Goal: Entertainment & Leisure: Consume media (video, audio)

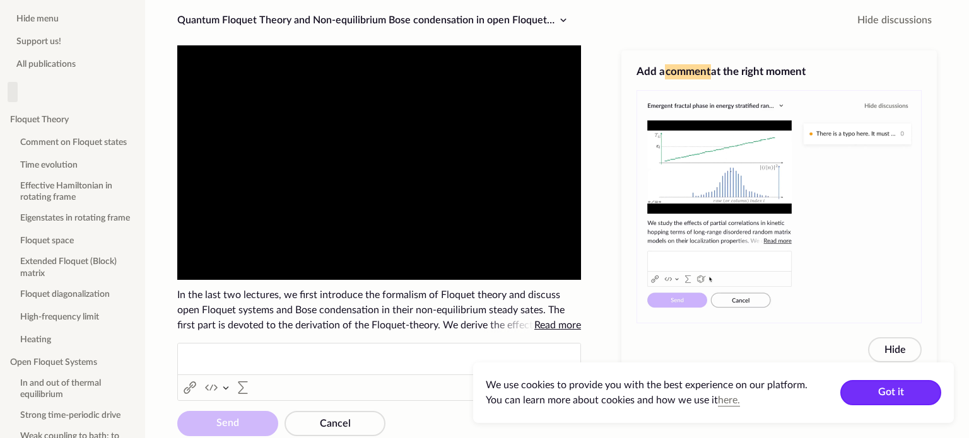
click at [865, 396] on button "Got it" at bounding box center [890, 392] width 101 height 25
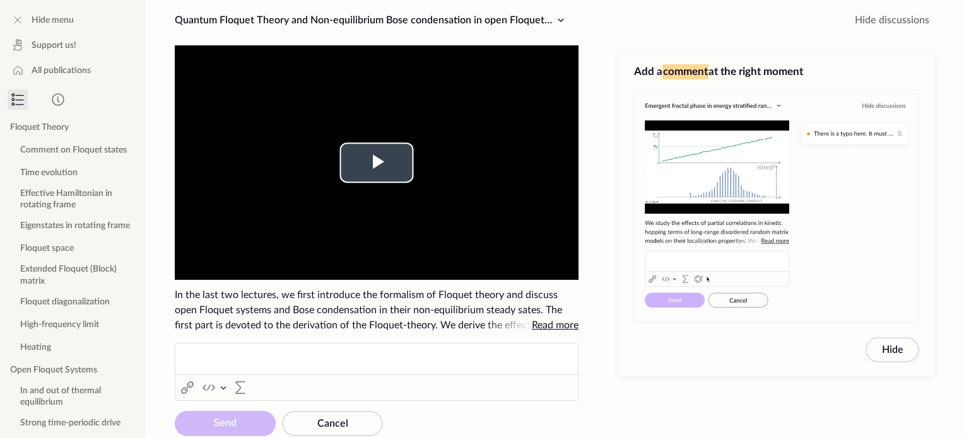
click at [370, 185] on video "To view this video please enable JavaScript, and consider upgrading to a web br…" at bounding box center [377, 162] width 404 height 235
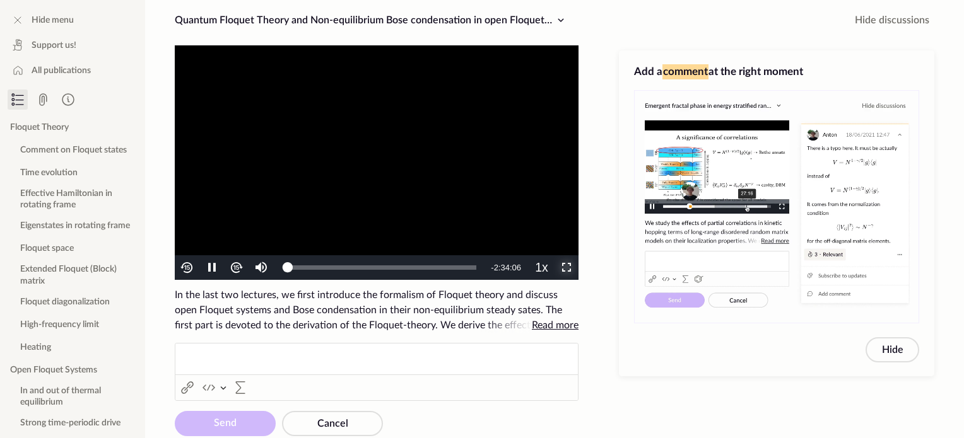
click at [566, 268] on span "Video Player" at bounding box center [566, 268] width 0 height 0
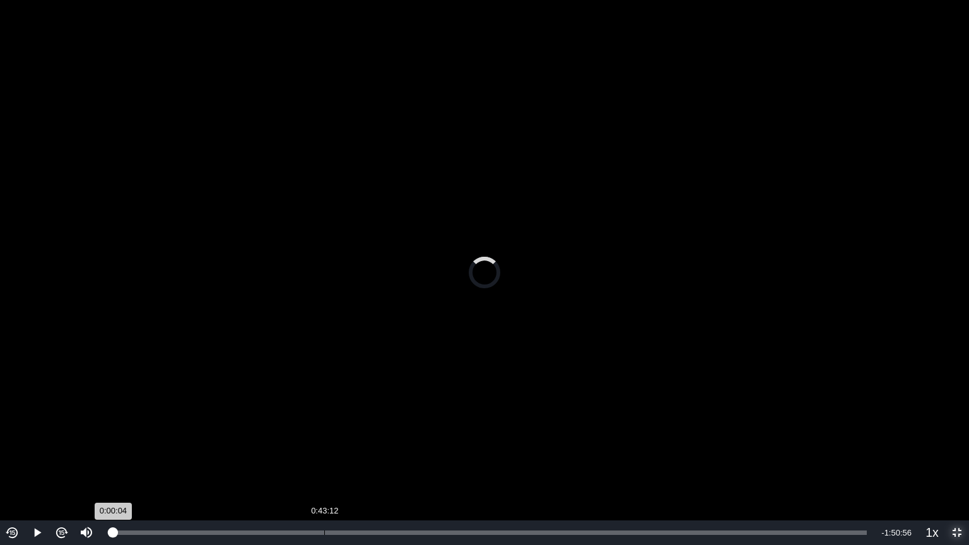
click at [324, 438] on div "Loaded : 0% 0:43:12 0:00:04" at bounding box center [490, 532] width 766 height 25
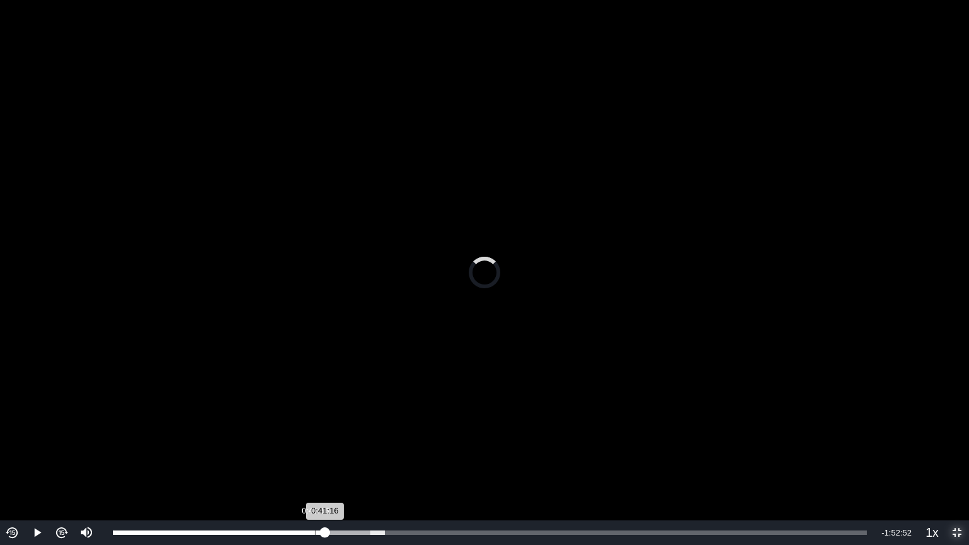
click at [315, 438] on div "Loaded : 36.05% 0:41:16 0:41:16" at bounding box center [490, 532] width 754 height 4
click at [301, 438] on div "Loaded : 36.05% 0:38:34 0:38:34" at bounding box center [490, 532] width 754 height 4
click at [290, 438] on div "0:38:35" at bounding box center [207, 532] width 189 height 4
click at [272, 438] on div "Loaded : 36.05% 0:32:45 0:36:19" at bounding box center [490, 532] width 754 height 4
click at [280, 438] on div "Loaded : 36.05% 0:34:11 0:32:48" at bounding box center [490, 532] width 754 height 4
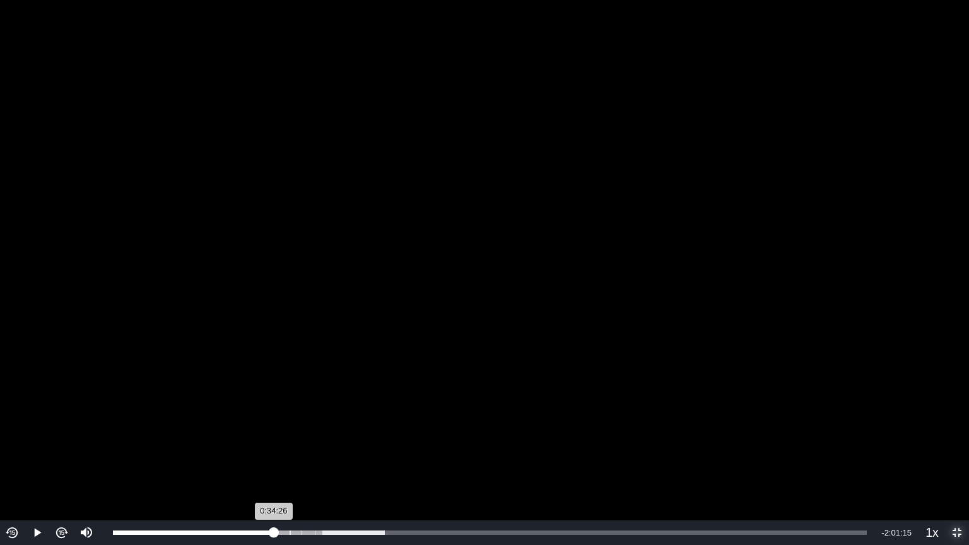
click at [274, 438] on div "Loaded : 36.05% 0:32:53 0:34:26" at bounding box center [490, 532] width 766 height 25
click at [267, 438] on div "0:31:43" at bounding box center [193, 532] width 161 height 4
click at [926, 438] on span "1.25x" at bounding box center [936, 470] width 24 height 11
click at [878, 207] on video "To view this video please enable JavaScript, and consider upgrading to a web br…" at bounding box center [484, 272] width 969 height 545
click at [690, 266] on video "To view this video please enable JavaScript, and consider upgrading to a web br…" at bounding box center [484, 272] width 969 height 545
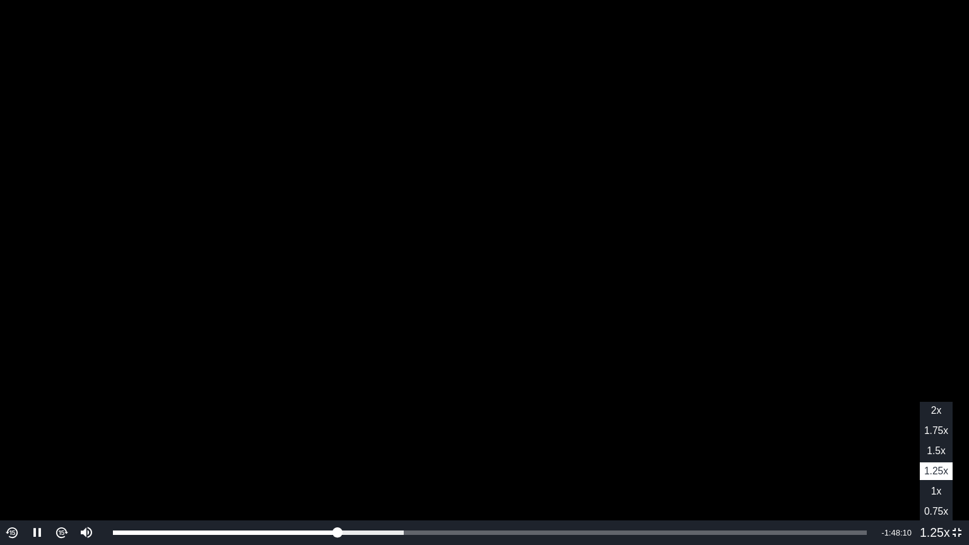
click at [922, 438] on ul "2x 1.75x 1.5x 1.25x , selected 1x 0.75x" at bounding box center [936, 461] width 33 height 119
click at [926, 438] on li "1x" at bounding box center [936, 491] width 33 height 18
click at [8, 438] on img "Video Player" at bounding box center [12, 532] width 15 height 15
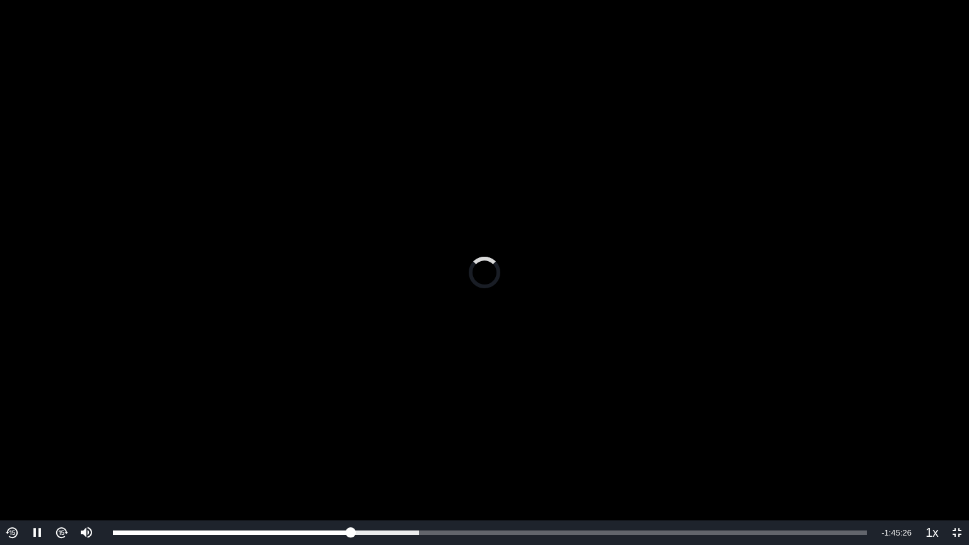
click at [8, 438] on img "Video Player" at bounding box center [12, 532] width 15 height 15
click at [65, 438] on video "To view this video please enable JavaScript, and consider upgrading to a web br…" at bounding box center [484, 272] width 969 height 545
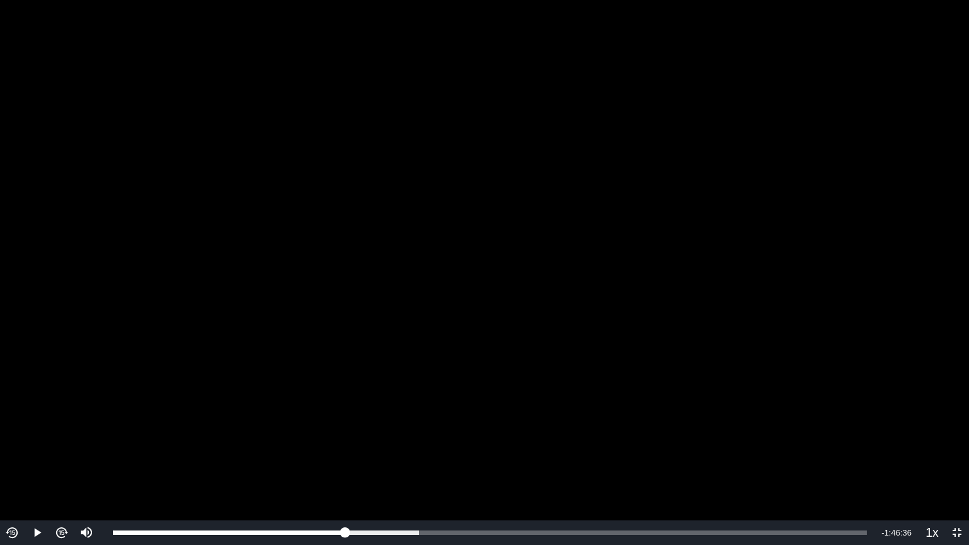
click at [0, 438] on video "To view this video please enable JavaScript, and consider upgrading to a web br…" at bounding box center [484, 272] width 969 height 545
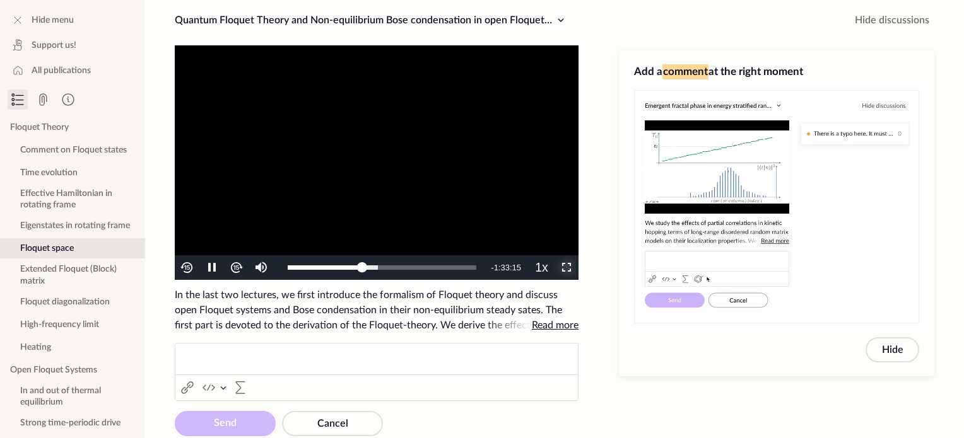
click at [566, 268] on span "Video Player" at bounding box center [566, 268] width 0 height 0
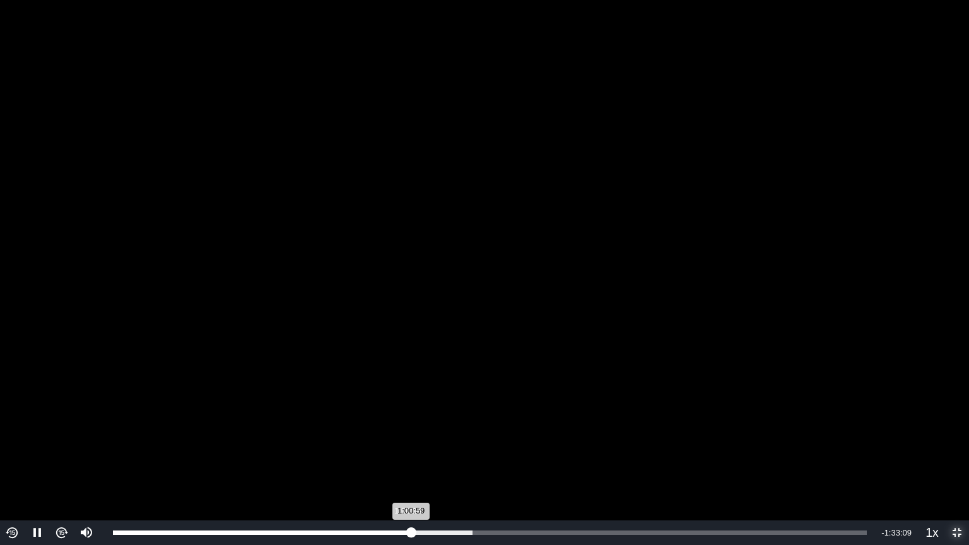
click at [407, 438] on div "1:00:59" at bounding box center [262, 532] width 298 height 4
click at [401, 438] on div "0:58:57" at bounding box center [257, 532] width 288 height 4
click at [66, 438] on img "Video Player" at bounding box center [61, 532] width 15 height 15
click at [400, 438] on div "Loaded : 47.68% 0:58:49 0:58:49" at bounding box center [490, 532] width 766 height 25
click at [399, 438] on div "0:58:26" at bounding box center [257, 532] width 289 height 4
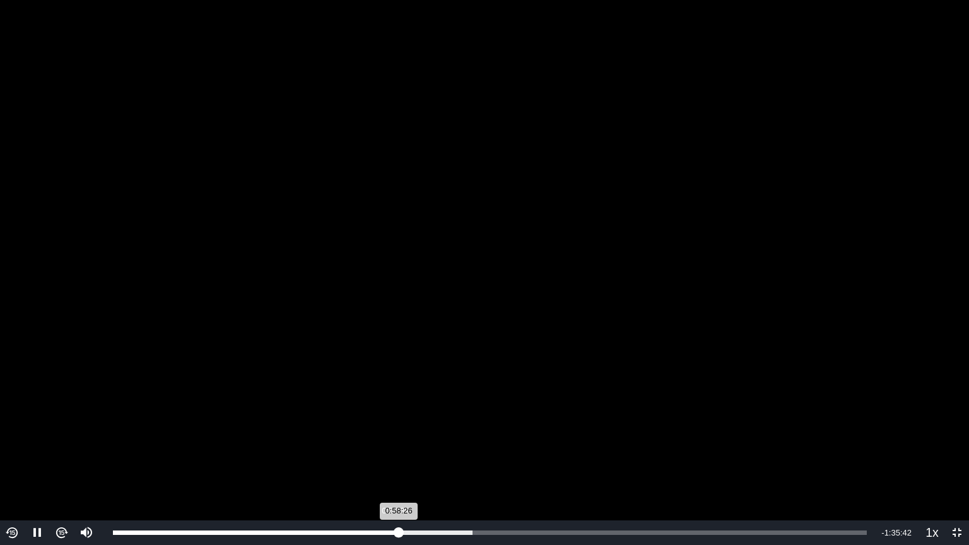
click at [394, 438] on div "0:58:26" at bounding box center [256, 532] width 286 height 4
click at [388, 438] on div "0:57:40" at bounding box center [254, 532] width 282 height 4
click at [397, 438] on div "Loaded : 47.68% 0:58:10 0:58:10" at bounding box center [490, 532] width 754 height 4
click at [403, 438] on div "0:59:20" at bounding box center [258, 532] width 290 height 4
click at [411, 438] on div "Progress Bar" at bounding box center [369, 532] width 205 height 4
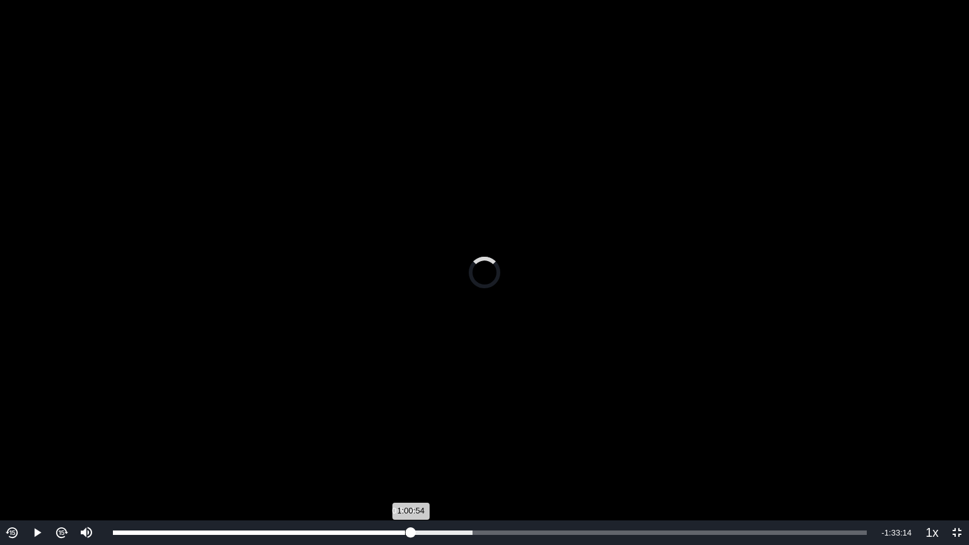
click at [404, 438] on div "1:00:54" at bounding box center [262, 532] width 298 height 4
click at [497, 438] on video "To view this video please enable JavaScript, and consider upgrading to a web br…" at bounding box center [484, 272] width 969 height 545
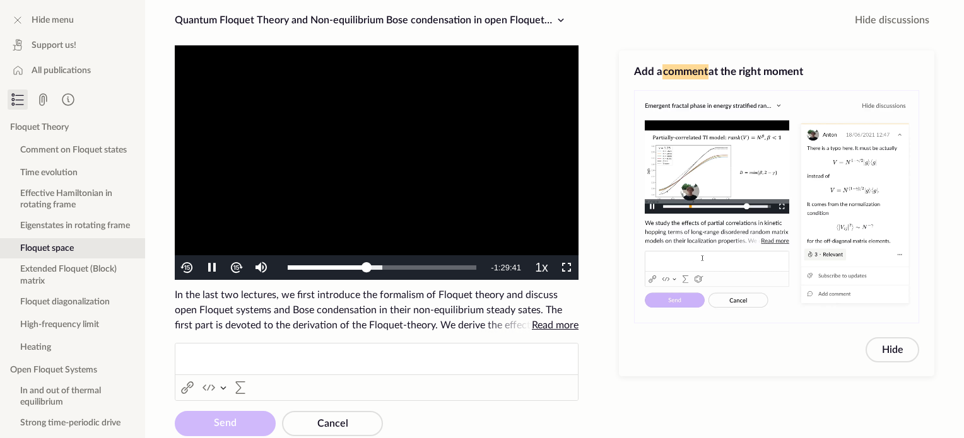
click at [465, 146] on video "To view this video please enable JavaScript, and consider upgrading to a web br…" at bounding box center [377, 162] width 404 height 235
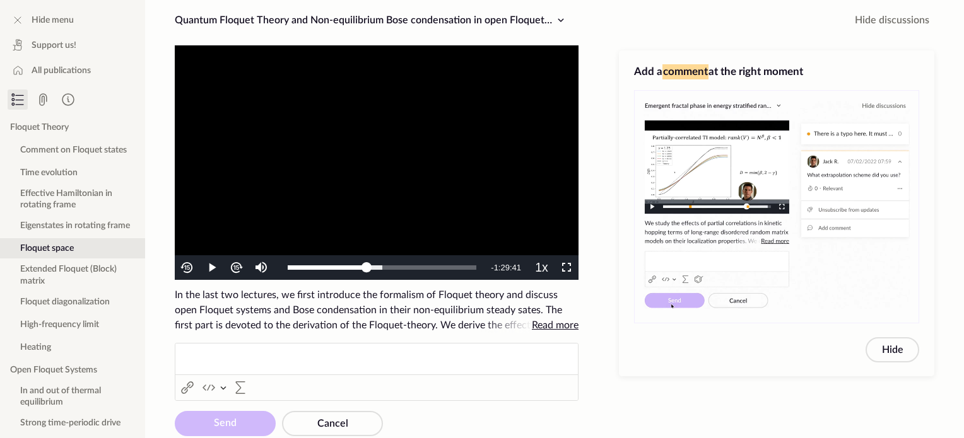
click at [515, 183] on video "To view this video please enable JavaScript, and consider upgrading to a web br…" at bounding box center [377, 162] width 404 height 235
click at [566, 268] on span "Video Player" at bounding box center [566, 268] width 0 height 0
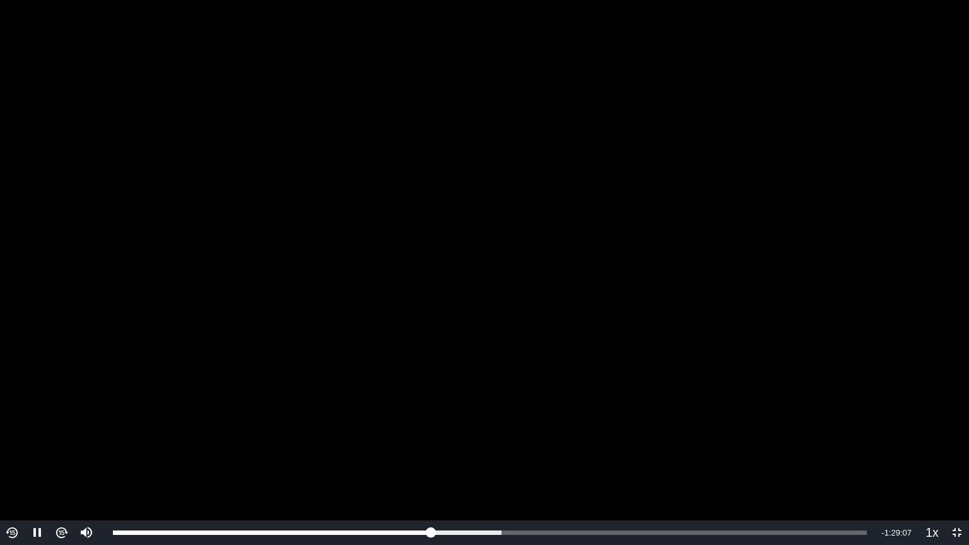
click at [20, 438] on button "Video Player" at bounding box center [12, 532] width 25 height 25
click at [6, 438] on img "Video Player" at bounding box center [12, 532] width 15 height 15
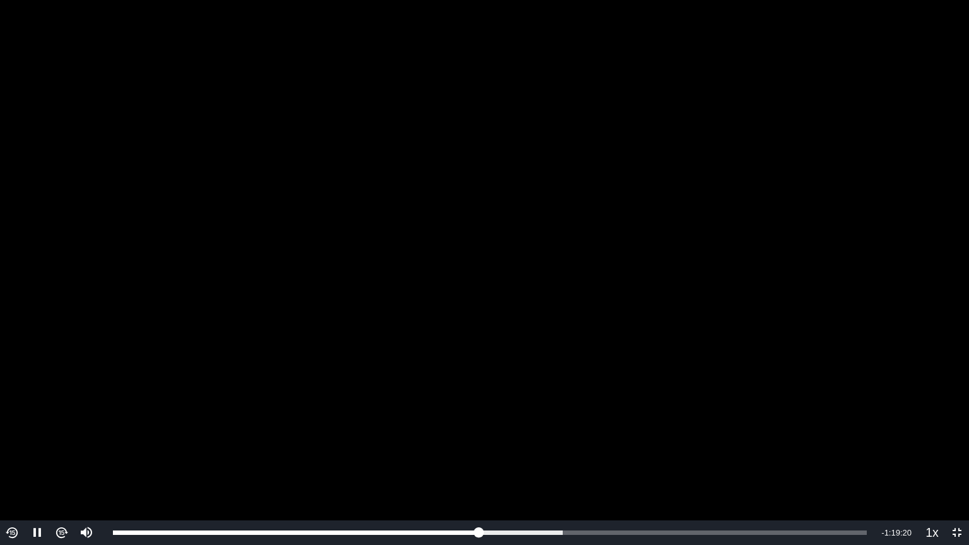
click at [6, 438] on img "Video Player" at bounding box center [12, 532] width 15 height 15
click at [0, 438] on button "Video Player" at bounding box center [12, 532] width 25 height 25
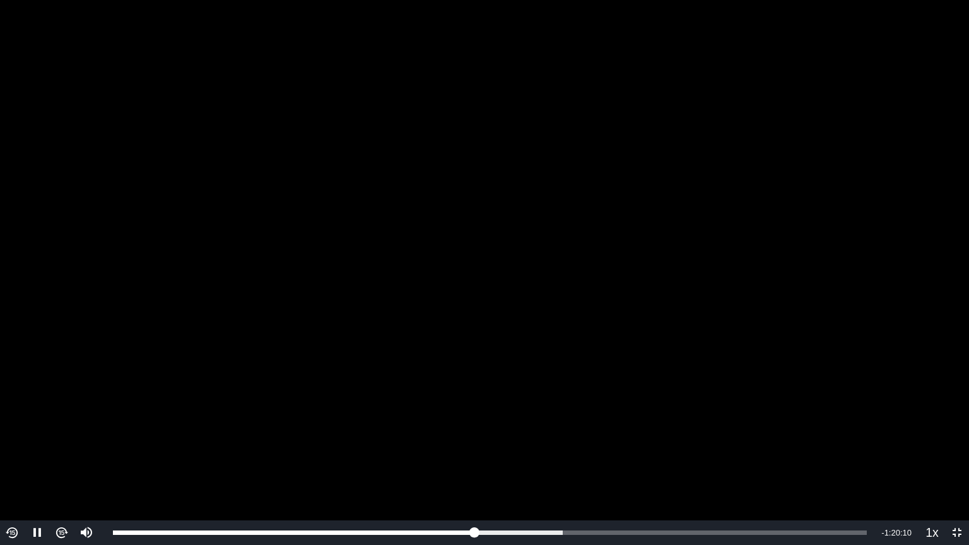
click at [0, 438] on button "Video Player" at bounding box center [12, 532] width 25 height 25
click at [6, 438] on img "Video Player" at bounding box center [12, 532] width 15 height 15
click at [485, 438] on div "1:16:06" at bounding box center [485, 532] width 1 height 4
click at [478, 438] on div "Loaded : 60.90% 1:14:41 1:14:41" at bounding box center [490, 532] width 754 height 4
click at [472, 438] on div "1:14:42" at bounding box center [295, 532] width 365 height 4
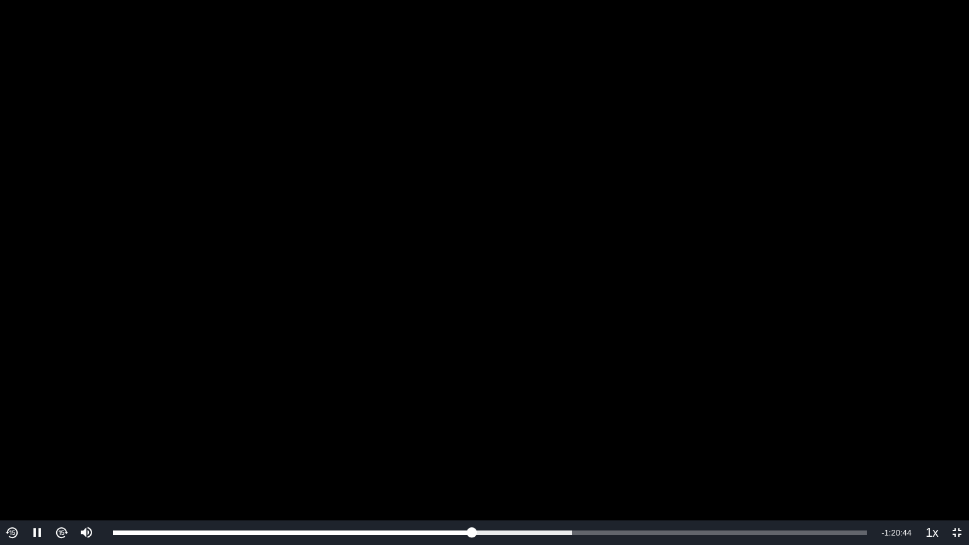
click at [507, 438] on video "To view this video please enable JavaScript, and consider upgrading to a web br…" at bounding box center [484, 272] width 969 height 545
click at [199, 438] on video "To view this video please enable JavaScript, and consider upgrading to a web br…" at bounding box center [484, 272] width 969 height 545
click at [301, 334] on video "To view this video please enable JavaScript, and consider upgrading to a web br…" at bounding box center [484, 272] width 969 height 545
